Goal: Complete application form: Complete application form

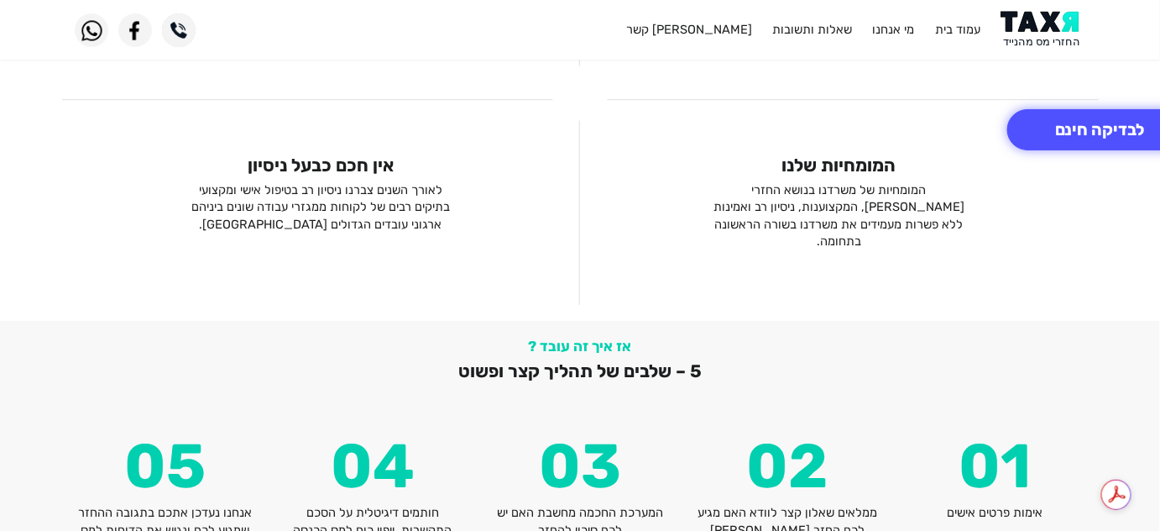
scroll to position [1679, 0]
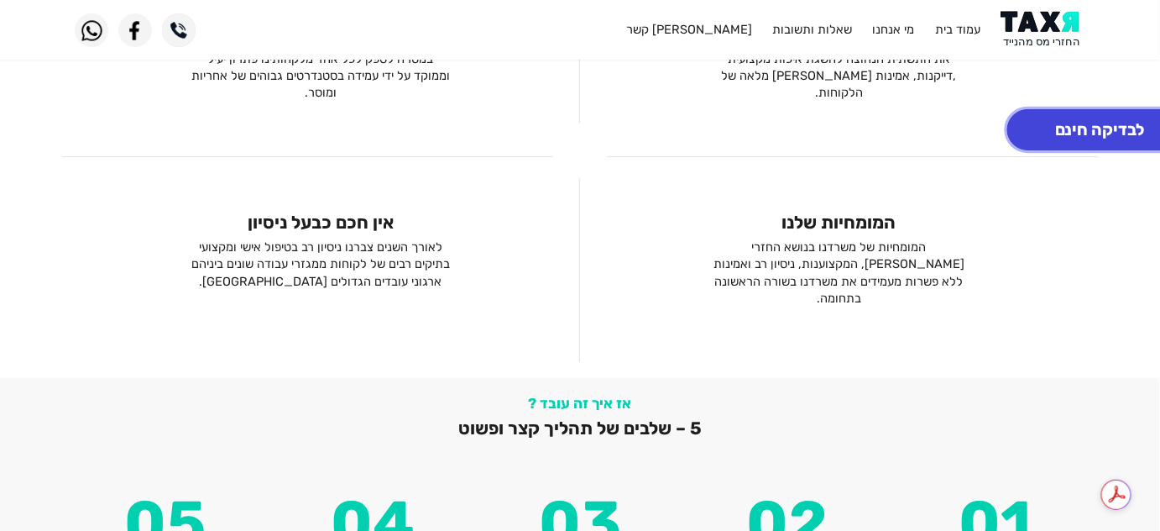
click at [1041, 136] on button "לבדיקה חינם" at bounding box center [1101, 129] width 186 height 41
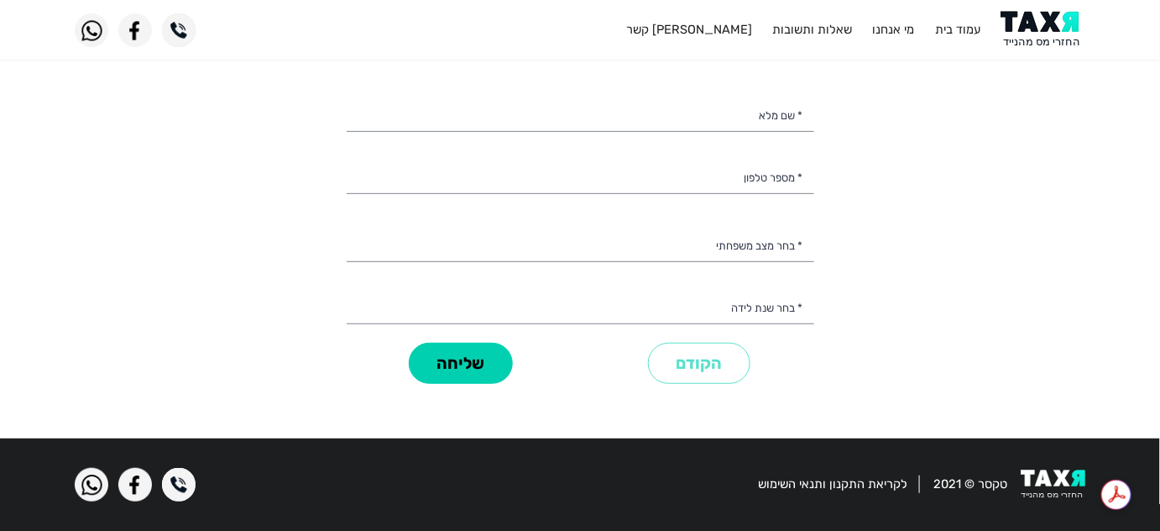
scroll to position [4, 0]
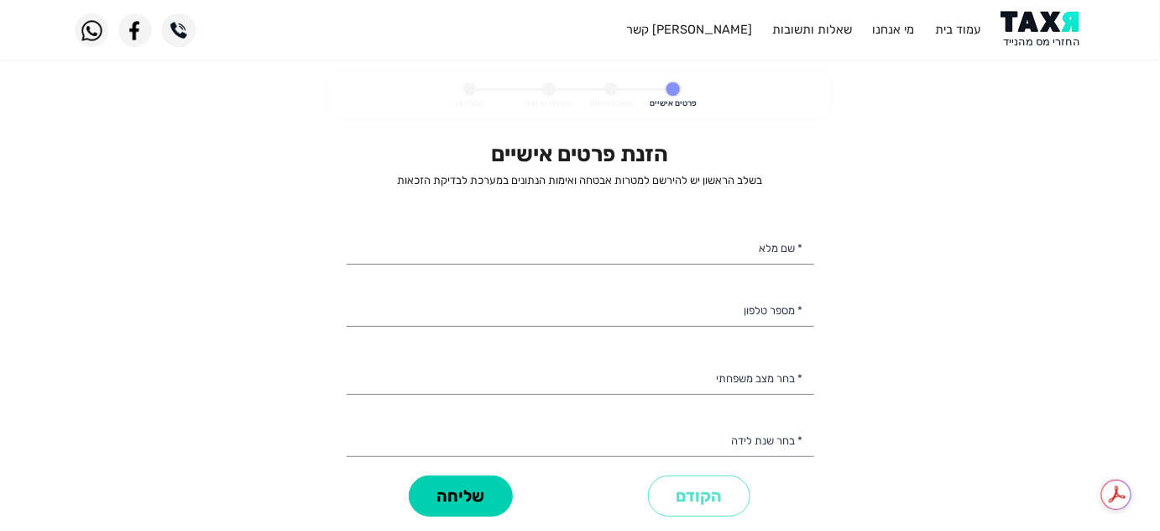
select select
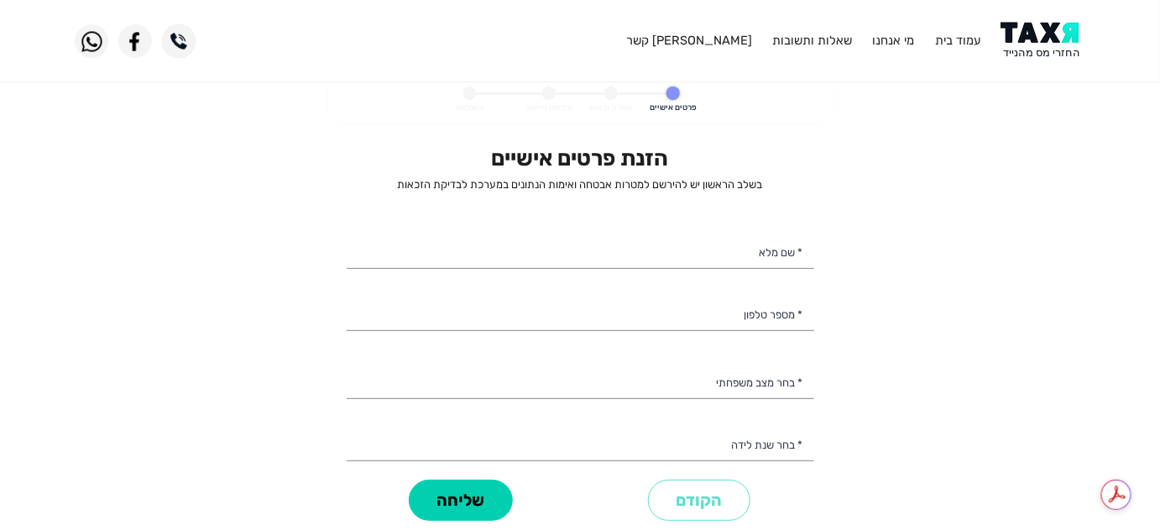
scroll to position [0, 0]
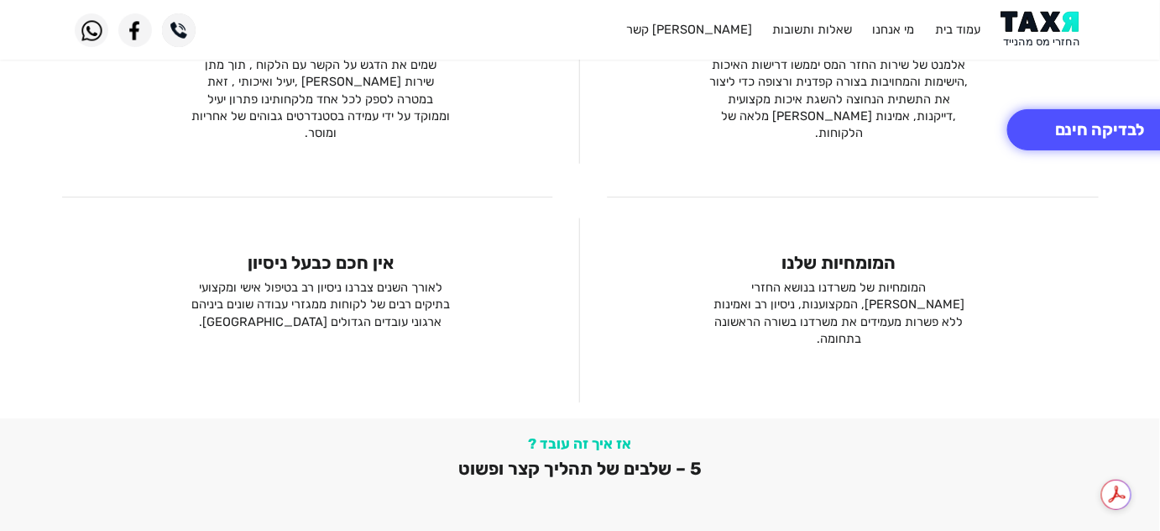
scroll to position [1603, 0]
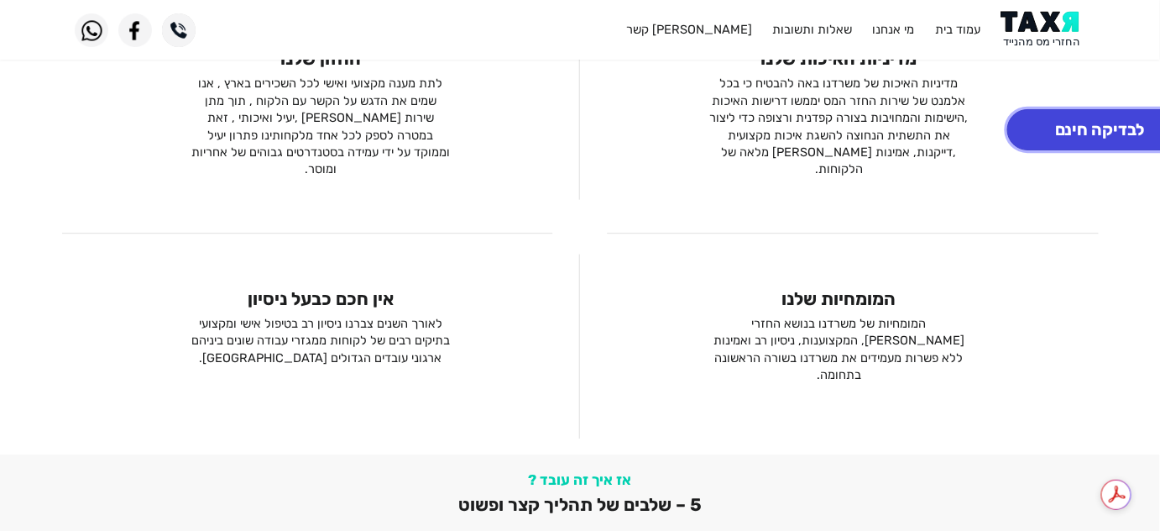
click at [1044, 136] on button "לבדיקה חינם" at bounding box center [1101, 129] width 186 height 41
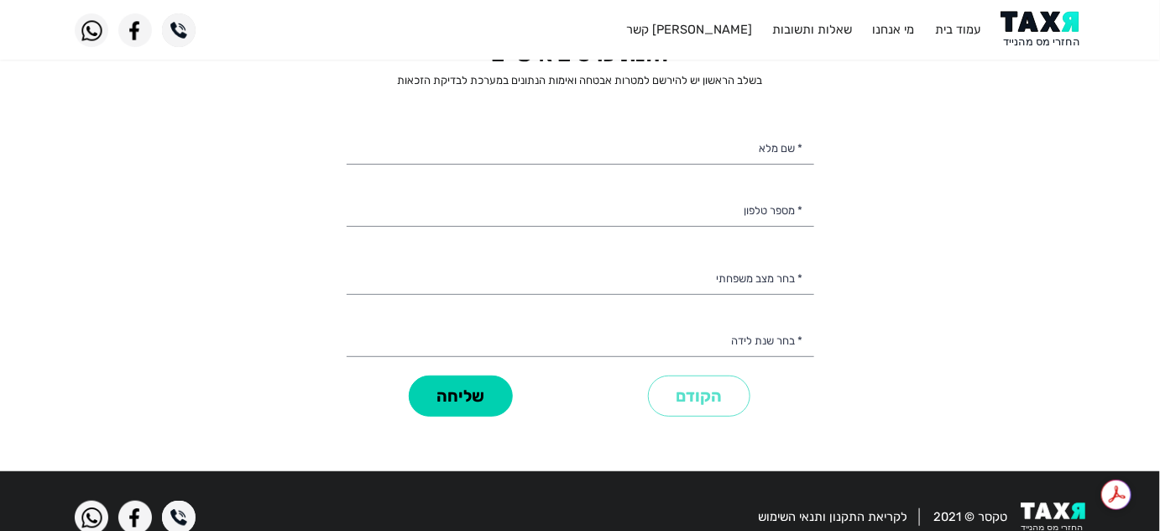
scroll to position [10, 0]
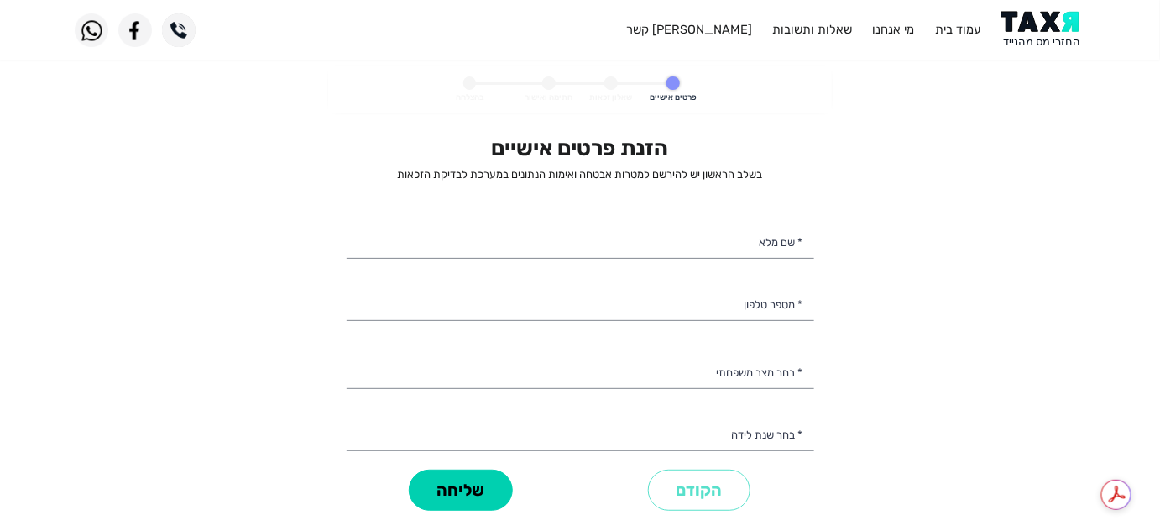
select select
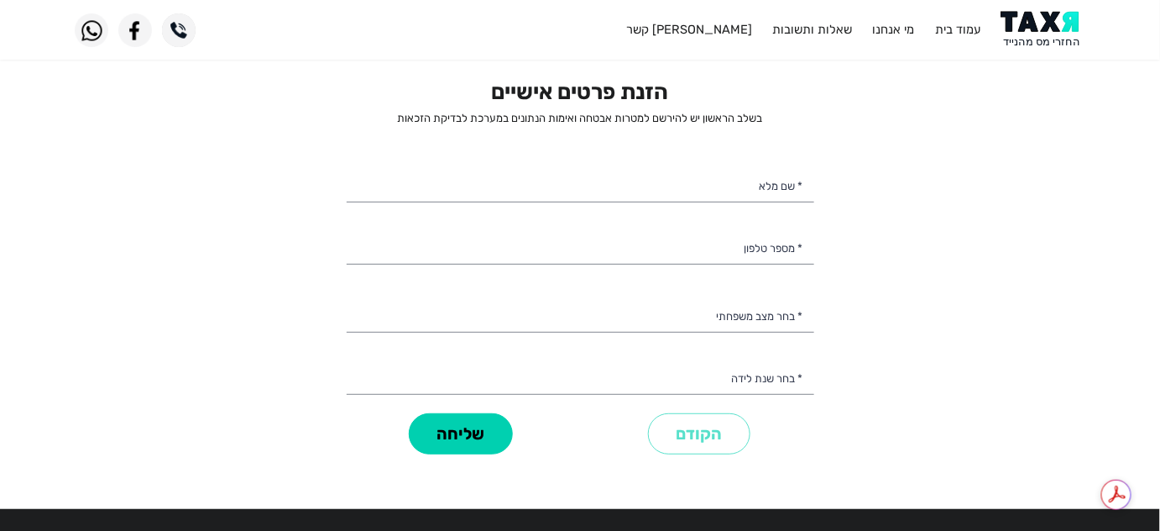
scroll to position [136, 0]
